Goal: Information Seeking & Learning: Check status

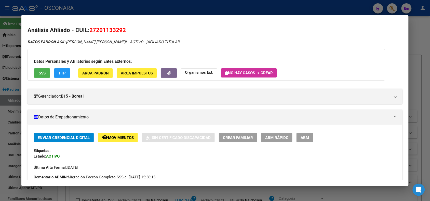
click at [48, 3] on div at bounding box center [215, 100] width 430 height 201
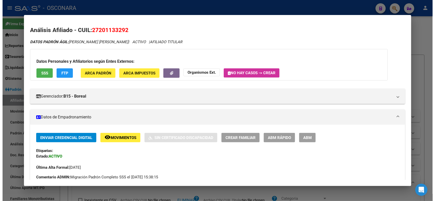
scroll to position [159, 0]
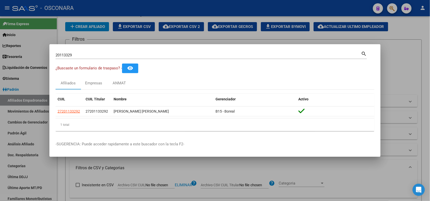
click at [48, 3] on div at bounding box center [215, 100] width 430 height 201
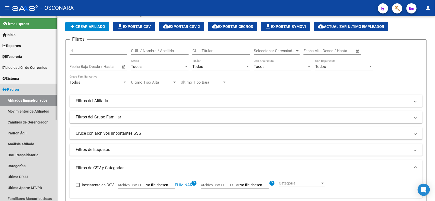
click at [26, 89] on link "Padrón" at bounding box center [28, 89] width 57 height 11
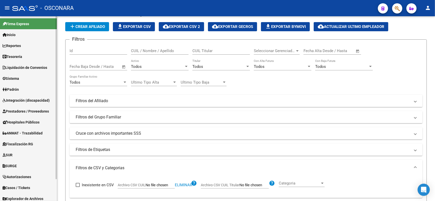
scroll to position [25, 0]
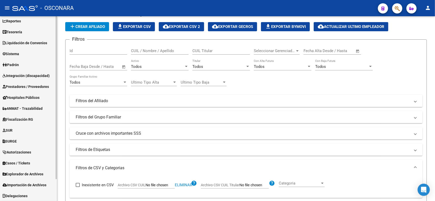
click at [50, 189] on div "Firma Express Inicio Instructivos Contacto OS Reportes Tablero de Control Ingre…" at bounding box center [29, 97] width 58 height 210
click at [35, 175] on span "Explorador de Archivos" at bounding box center [23, 175] width 41 height 6
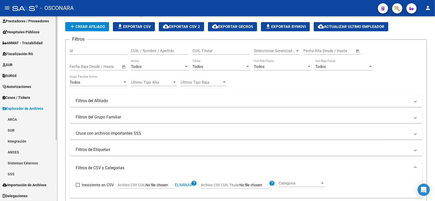
click at [49, 176] on div "Firma Express Inicio Instructivos Contacto OS Reportes Tablero de Control Ingre…" at bounding box center [29, 64] width 58 height 276
click at [13, 175] on link "SSS" at bounding box center [28, 174] width 57 height 11
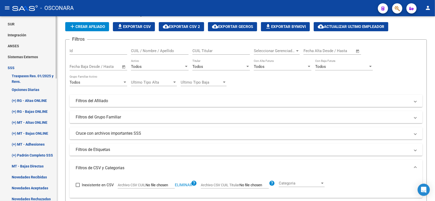
scroll to position [206, 0]
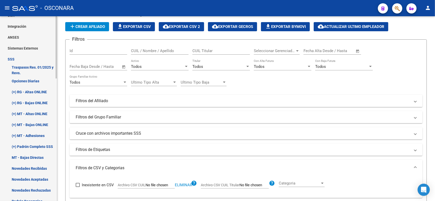
click at [54, 128] on div "Firma Express Inicio Instructivos Contacto OS Reportes Tablero de Control Ingre…" at bounding box center [29, 86] width 58 height 550
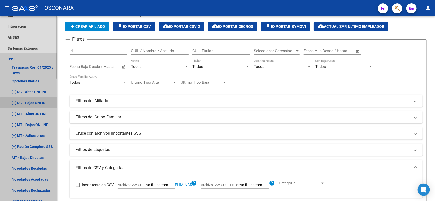
click at [32, 104] on link "(+) RG - Bajas ONLINE" at bounding box center [28, 103] width 57 height 11
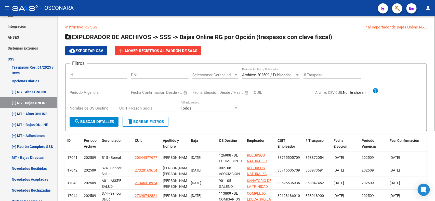
click at [221, 75] on span "Seleccionar Gerenciador" at bounding box center [212, 75] width 41 height 5
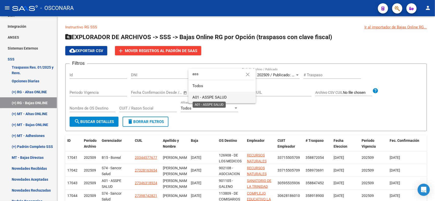
type input "ass"
click at [219, 95] on span "A01 - ASSPE SALUD" at bounding box center [209, 97] width 34 height 5
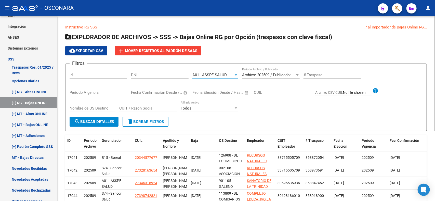
click at [95, 120] on span "search Buscar Detalles" at bounding box center [94, 122] width 40 height 5
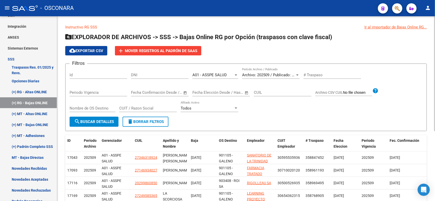
click at [86, 124] on button "search Buscar Detalles" at bounding box center [94, 122] width 49 height 10
click at [99, 53] on button "cloud_download Exportar CSV" at bounding box center [86, 50] width 42 height 9
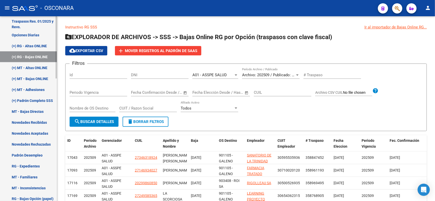
scroll to position [254, 0]
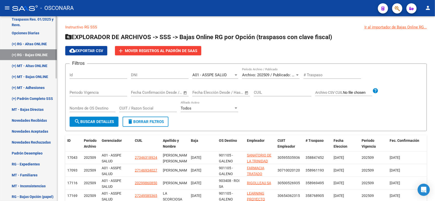
click at [56, 127] on div at bounding box center [56, 133] width 1 height 62
click at [39, 121] on link "Novedades Recibidas" at bounding box center [28, 120] width 57 height 11
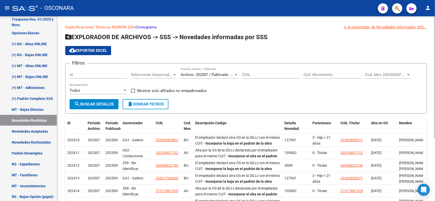
click at [161, 73] on span "Seleccionar Gerenciador" at bounding box center [151, 75] width 41 height 5
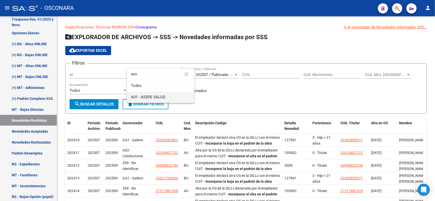
type input "ass"
click at [167, 99] on span "A01 - ASSPE SALUD" at bounding box center [160, 97] width 59 height 11
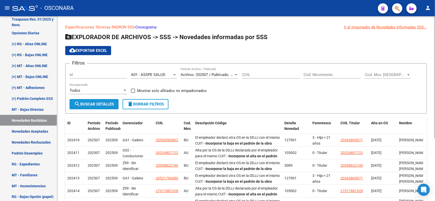
click at [94, 101] on button "search Buscar Detalles" at bounding box center [94, 104] width 49 height 10
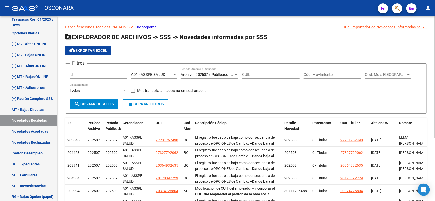
click at [373, 76] on span "Cod. Mov. [GEOGRAPHIC_DATA]" at bounding box center [385, 75] width 41 height 5
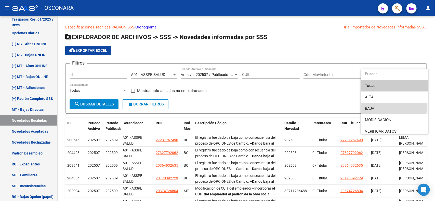
click at [376, 107] on span "BAJA" at bounding box center [394, 108] width 59 height 11
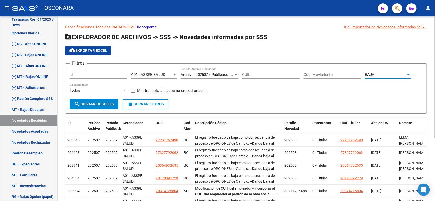
click at [111, 101] on button "search Buscar Detalles" at bounding box center [94, 104] width 49 height 10
click at [333, 76] on input "Cód. Movimiento" at bounding box center [332, 75] width 58 height 5
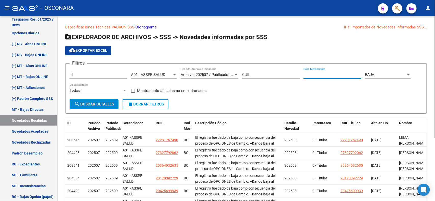
click at [270, 96] on div "Filtros Id A01 - ASSPE SALUD Seleccionar Gerenciador Archivo: 202507 / Publicad…" at bounding box center [246, 84] width 353 height 32
click at [97, 102] on span "search Buscar Detalles" at bounding box center [94, 104] width 40 height 5
click at [106, 50] on span "cloud_download Exportar EXCEL" at bounding box center [88, 50] width 38 height 5
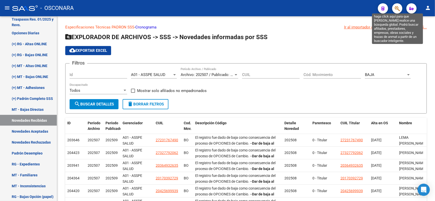
click at [397, 11] on icon "button" at bounding box center [397, 9] width 5 height 6
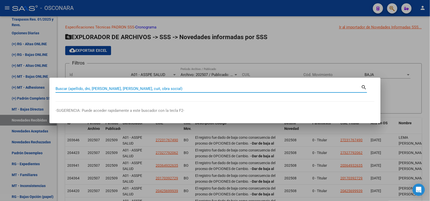
paste input "27491212778"
type input "27491212778"
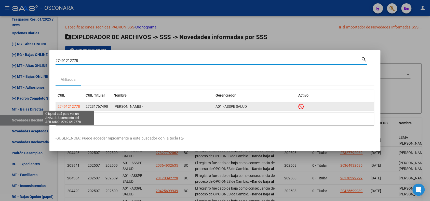
click at [68, 106] on span "27491212778" at bounding box center [69, 107] width 22 height 4
type textarea "27491212778"
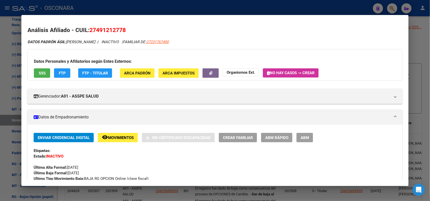
click at [138, 8] on div at bounding box center [215, 100] width 430 height 201
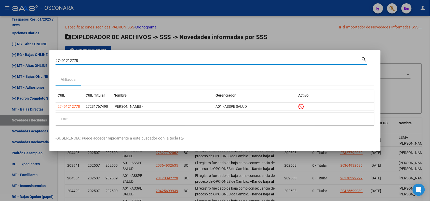
click at [60, 59] on input "27491212778" at bounding box center [209, 61] width 306 height 5
paste input "28766629"
type input "27287666298"
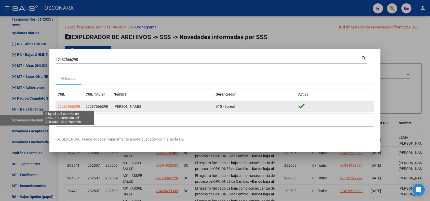
click at [76, 107] on span "27287666298" at bounding box center [69, 107] width 22 height 4
type textarea "27287666298"
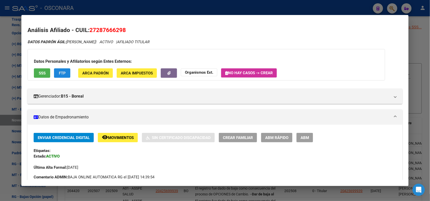
click at [59, 74] on button "FTP" at bounding box center [62, 73] width 16 height 9
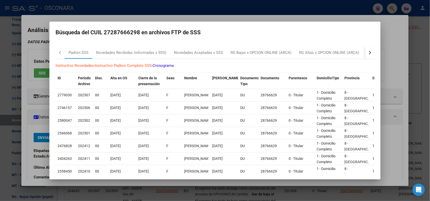
click at [370, 50] on button "button" at bounding box center [369, 53] width 9 height 12
click at [351, 54] on div "RG Bajas Diarias" at bounding box center [343, 53] width 28 height 6
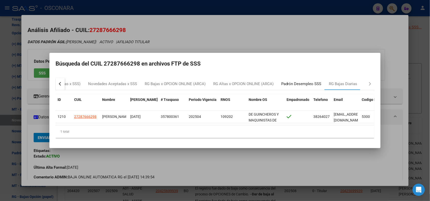
click at [304, 82] on div "Padrón Desempleo SSS" at bounding box center [301, 84] width 40 height 6
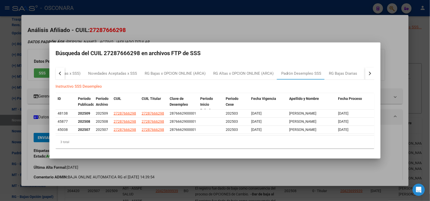
click at [69, 27] on div at bounding box center [215, 100] width 430 height 201
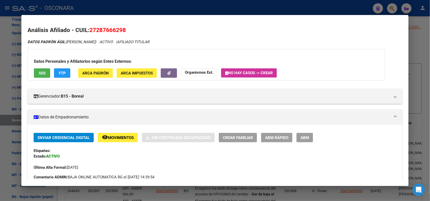
click at [77, 2] on div at bounding box center [215, 100] width 430 height 201
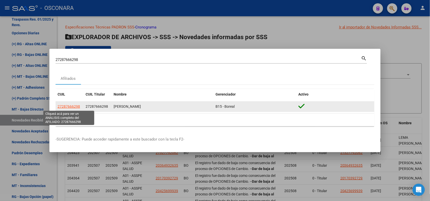
click at [67, 109] on span "27287666298" at bounding box center [69, 107] width 22 height 4
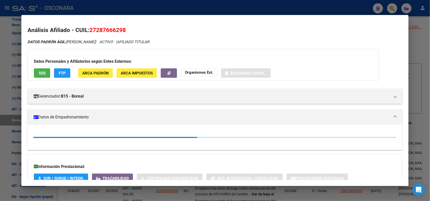
click at [39, 72] on span "SSS" at bounding box center [42, 73] width 7 height 5
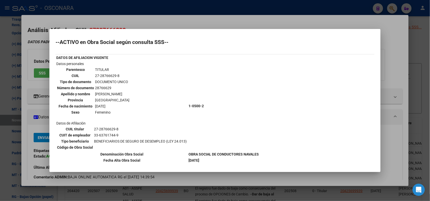
scroll to position [33, 0]
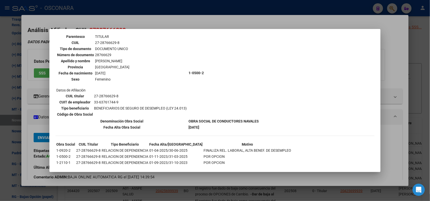
click at [198, 18] on div at bounding box center [215, 100] width 430 height 201
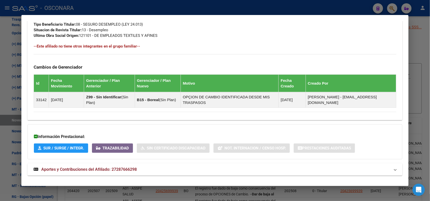
scroll to position [271, 0]
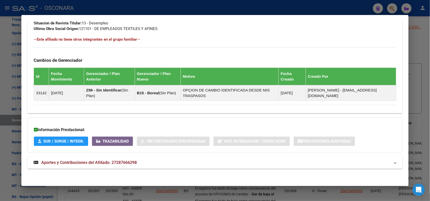
click at [169, 167] on mat-expansion-panel-header "Aportes y Contribuciones del Afiliado: 27287666298" at bounding box center [215, 163] width 375 height 12
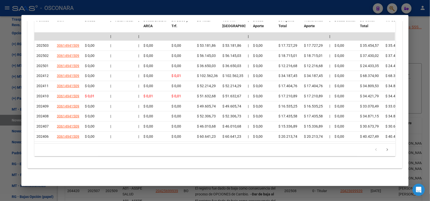
scroll to position [43, 0]
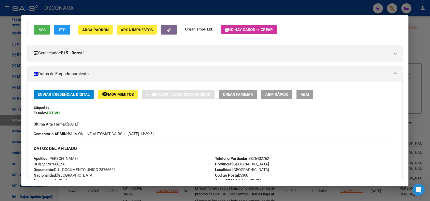
click at [40, 31] on span "SSS" at bounding box center [42, 30] width 7 height 5
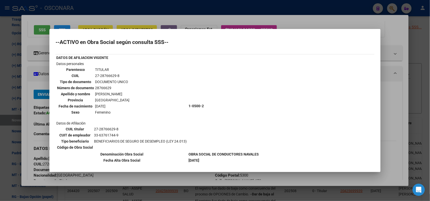
click at [194, 21] on div at bounding box center [215, 100] width 430 height 201
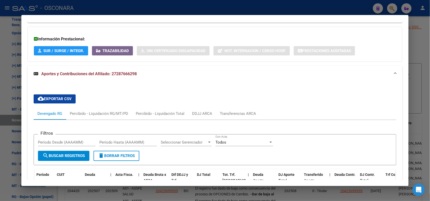
scroll to position [521, 0]
